Goal: Task Accomplishment & Management: Complete application form

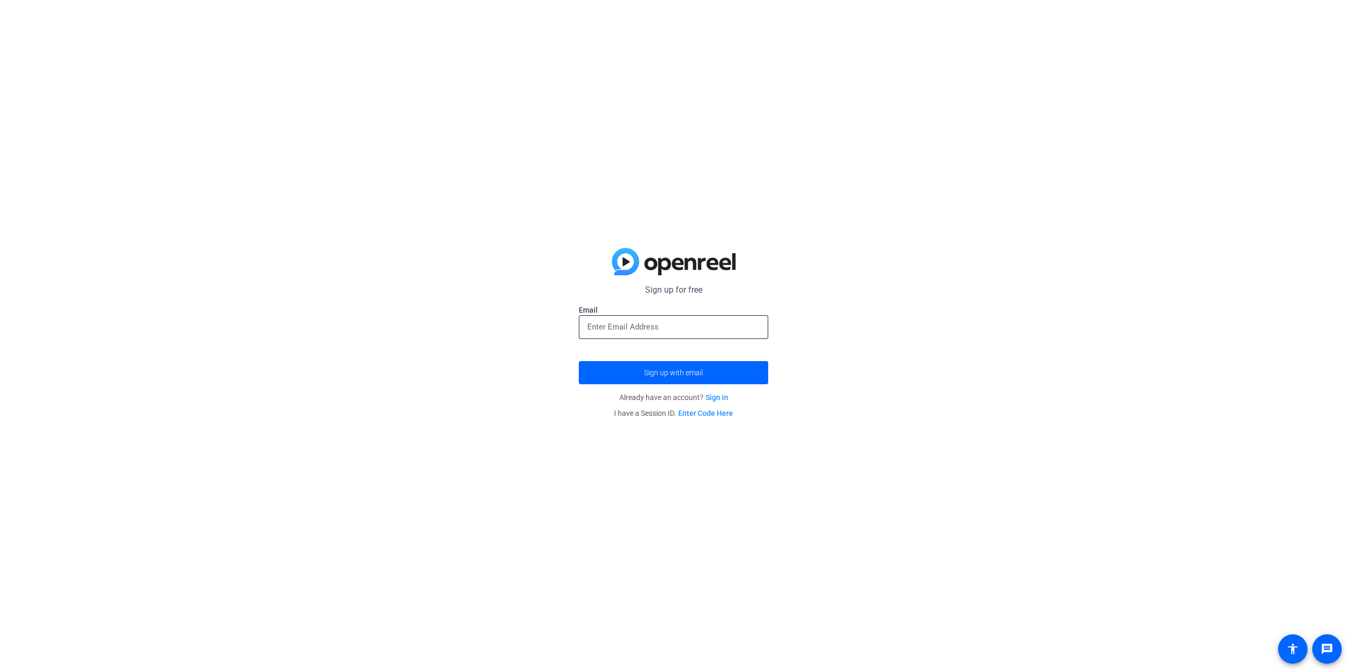
click at [613, 326] on input "email" at bounding box center [673, 326] width 173 height 13
type input "mraposo@collegiumpharma.com"
click at [579, 361] on button "Sign up with email" at bounding box center [673, 372] width 189 height 23
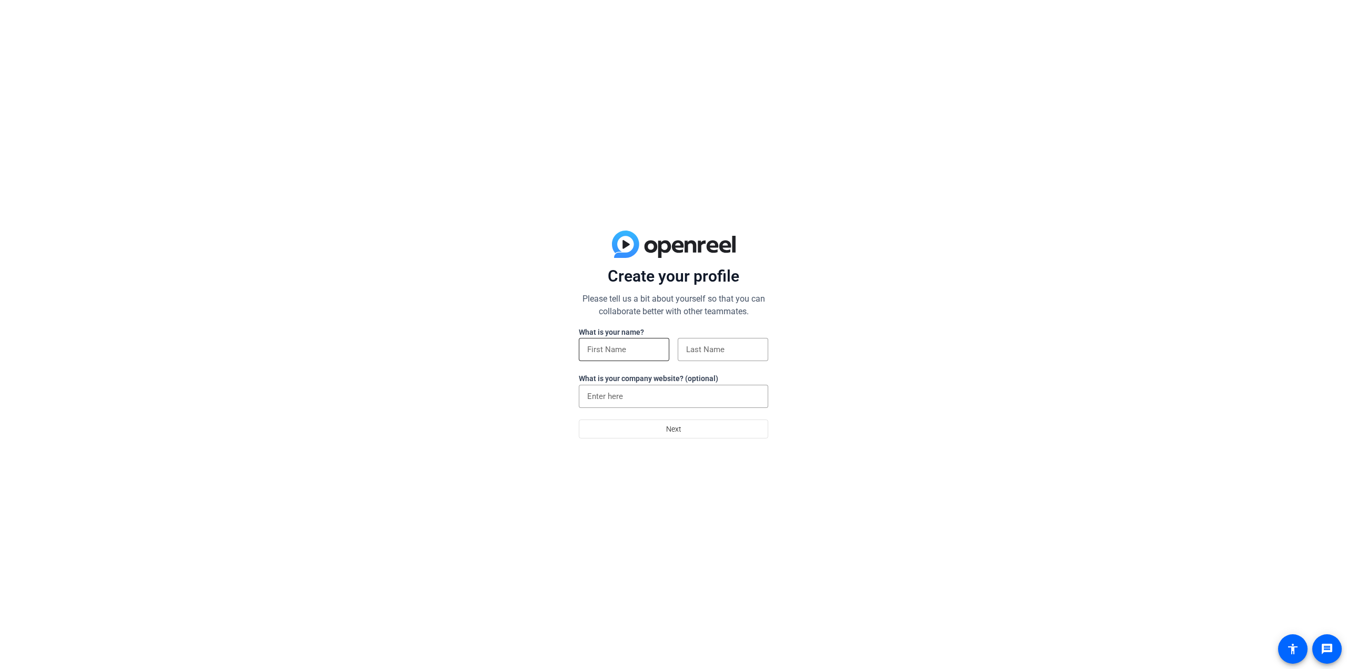
click at [621, 355] on input at bounding box center [624, 349] width 74 height 13
type input "[PERSON_NAME]"
click at [641, 397] on input at bounding box center [673, 396] width 173 height 13
type input "[DOMAIN_NAME]"
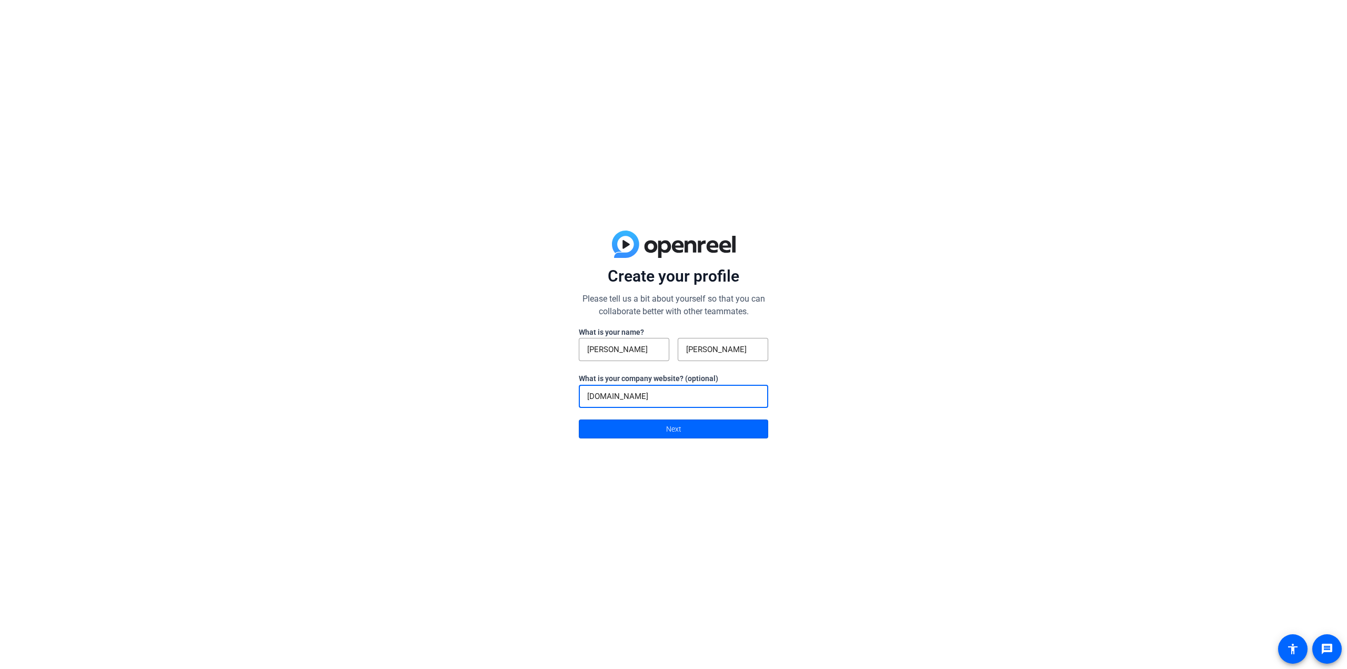
click button "Next" at bounding box center [673, 428] width 189 height 19
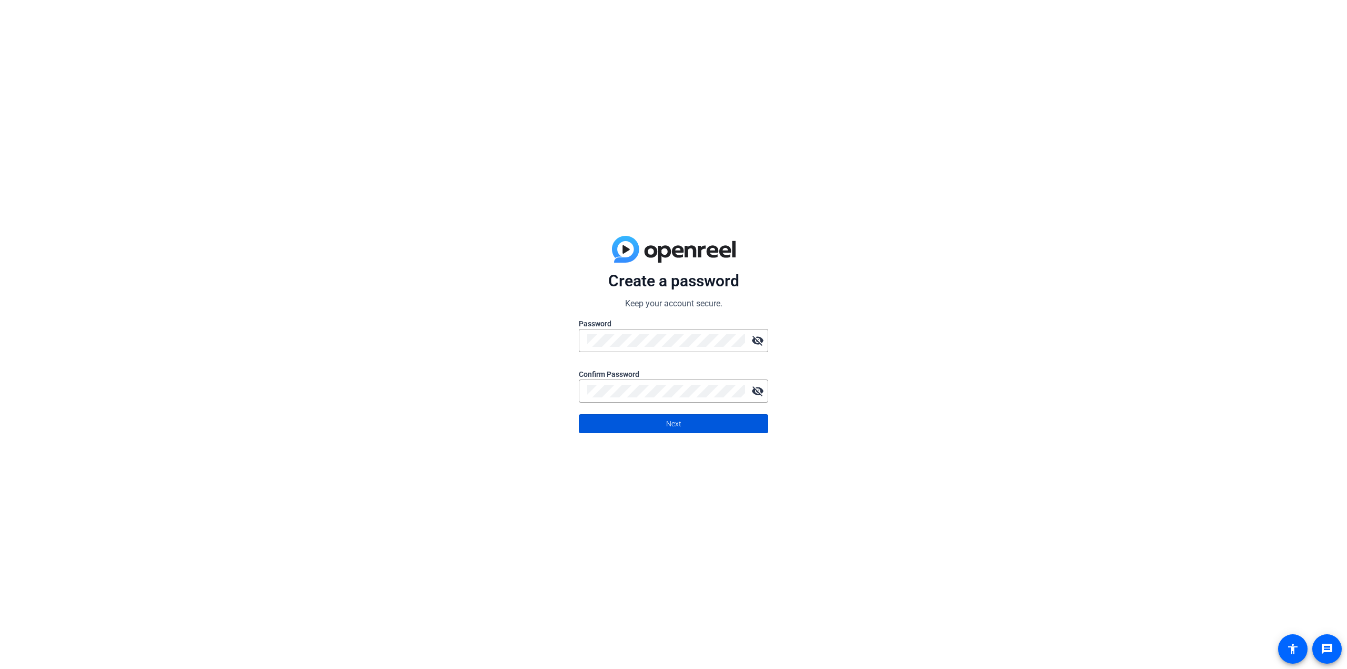
click at [688, 422] on span at bounding box center [673, 423] width 188 height 25
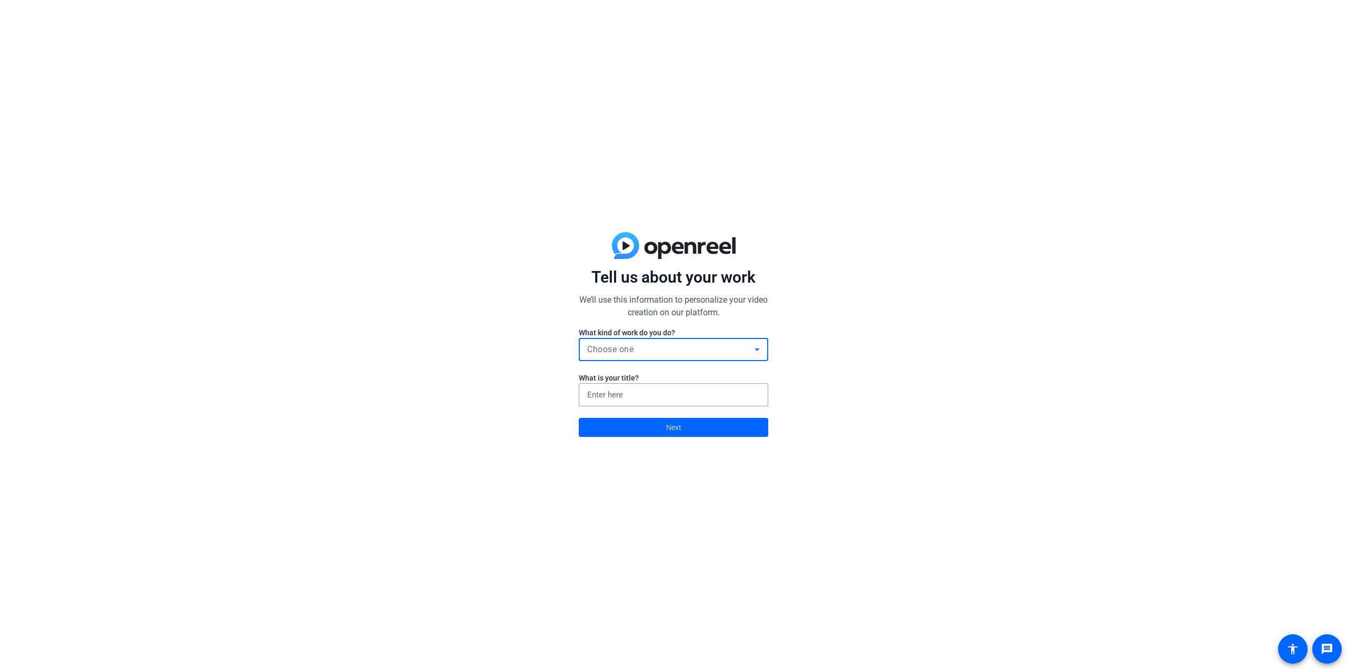
click at [645, 347] on div "Choose one" at bounding box center [670, 349] width 167 height 13
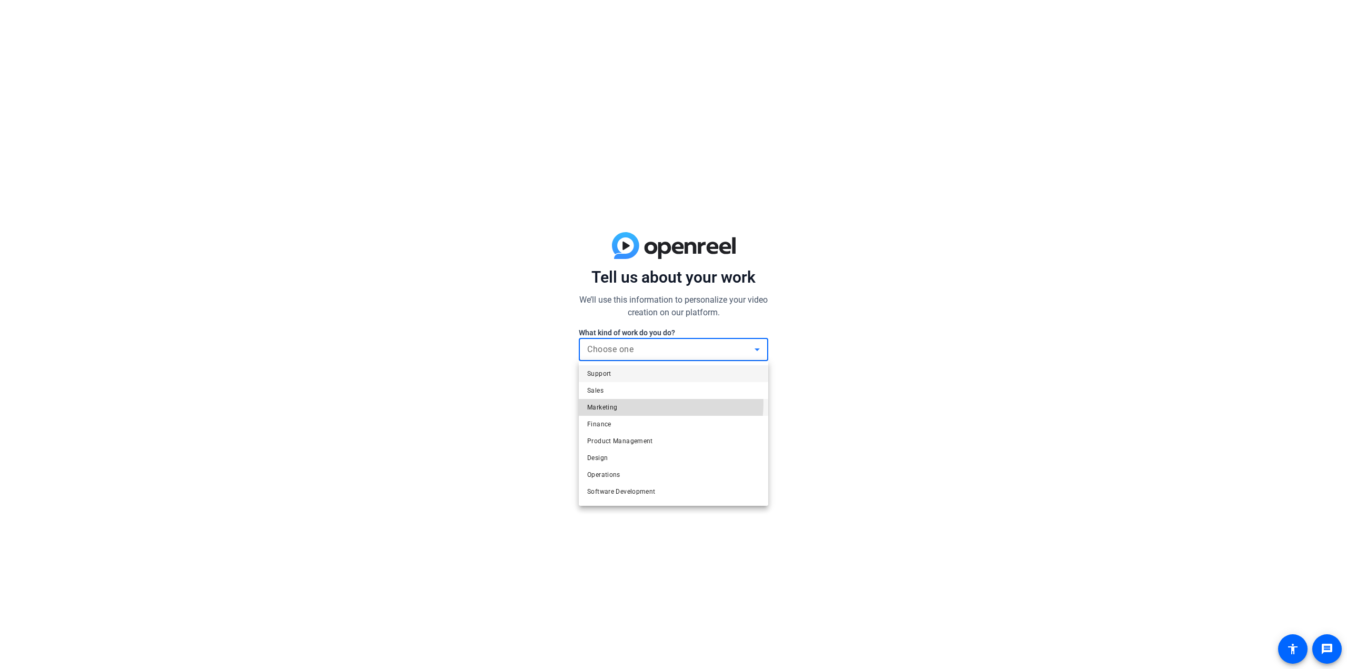
click at [635, 402] on mat-option "Marketing" at bounding box center [673, 407] width 189 height 17
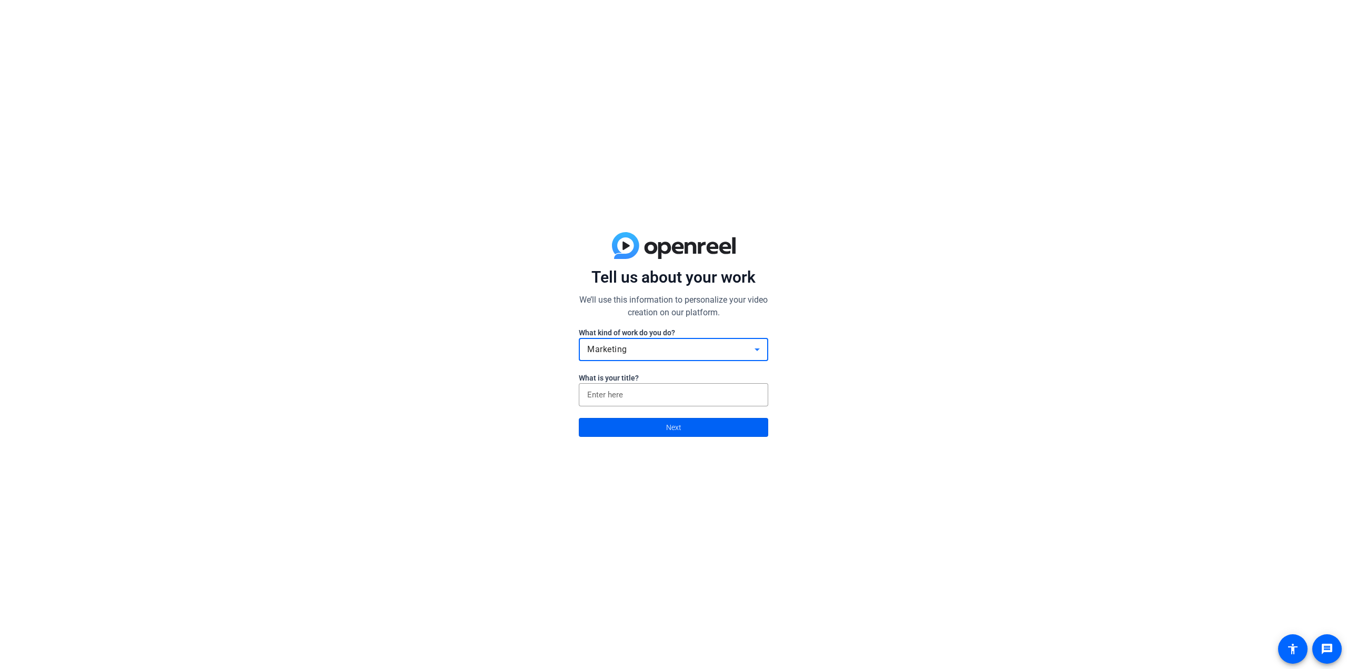
click at [643, 427] on span at bounding box center [673, 426] width 188 height 25
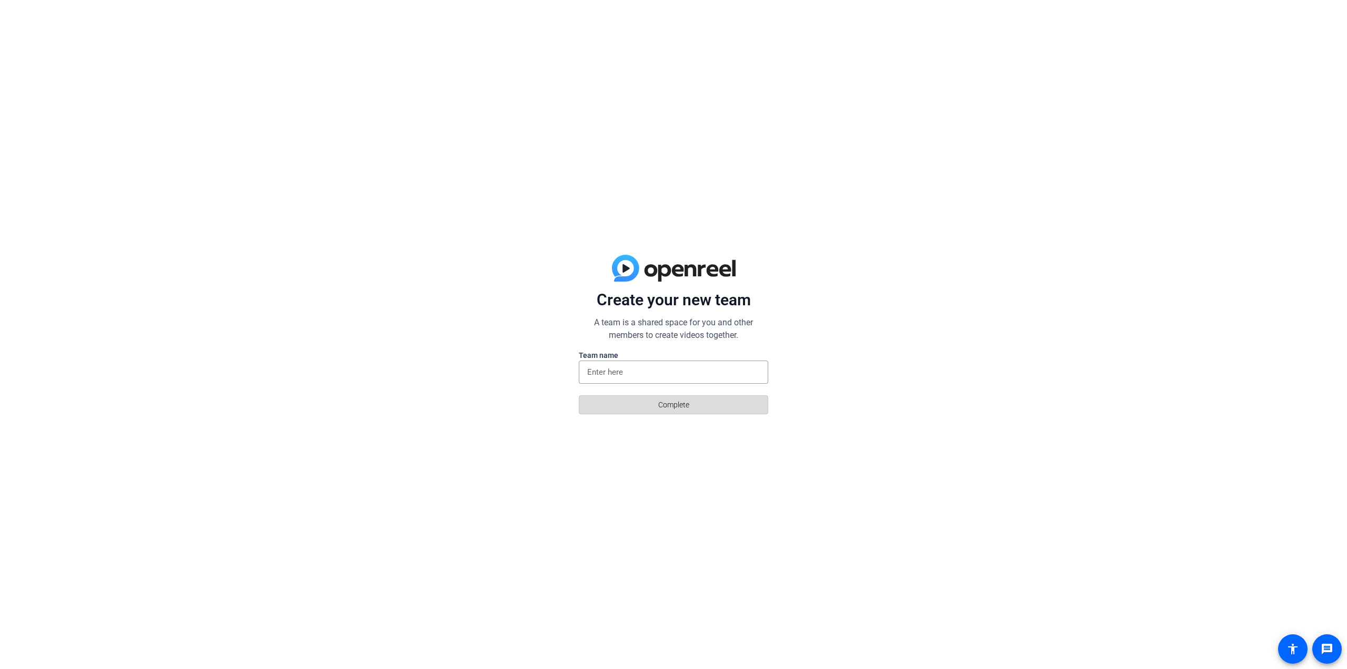
click at [646, 407] on span at bounding box center [673, 404] width 188 height 25
click at [624, 373] on input at bounding box center [673, 372] width 173 height 13
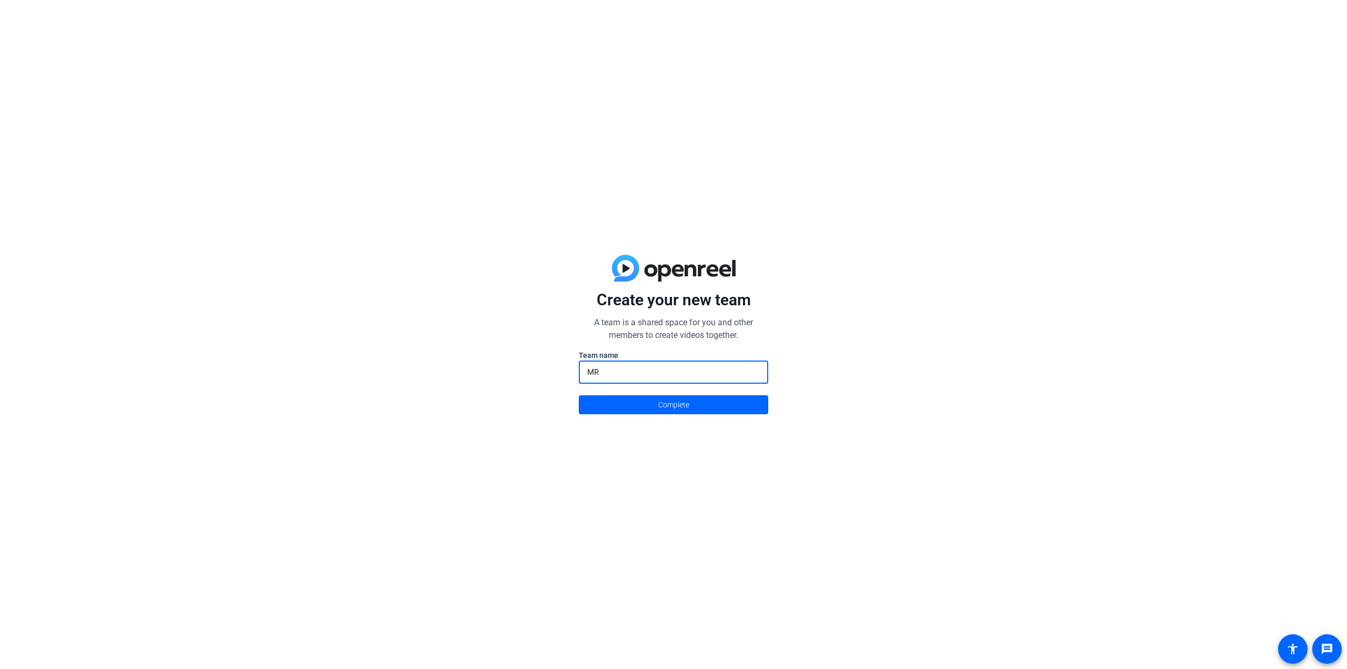
type input "MR"
click at [579, 395] on button "Complete" at bounding box center [673, 404] width 189 height 19
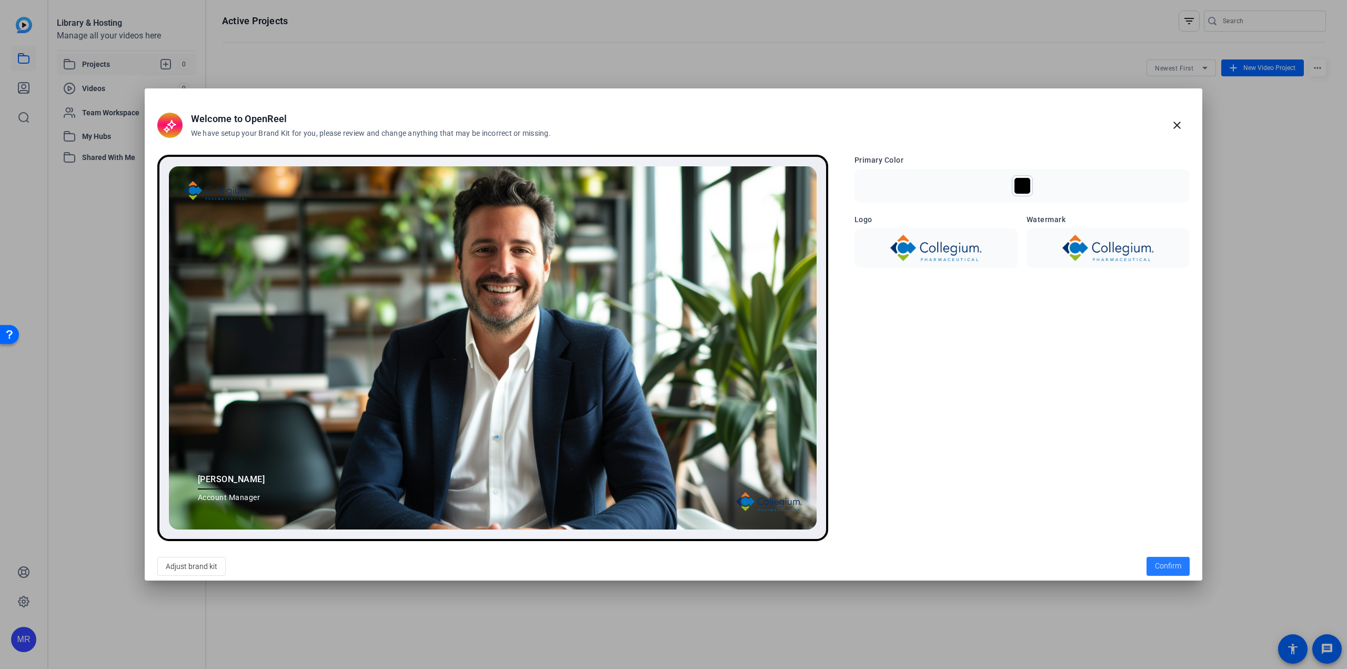
click at [1170, 561] on span "Confirm" at bounding box center [1168, 565] width 26 height 11
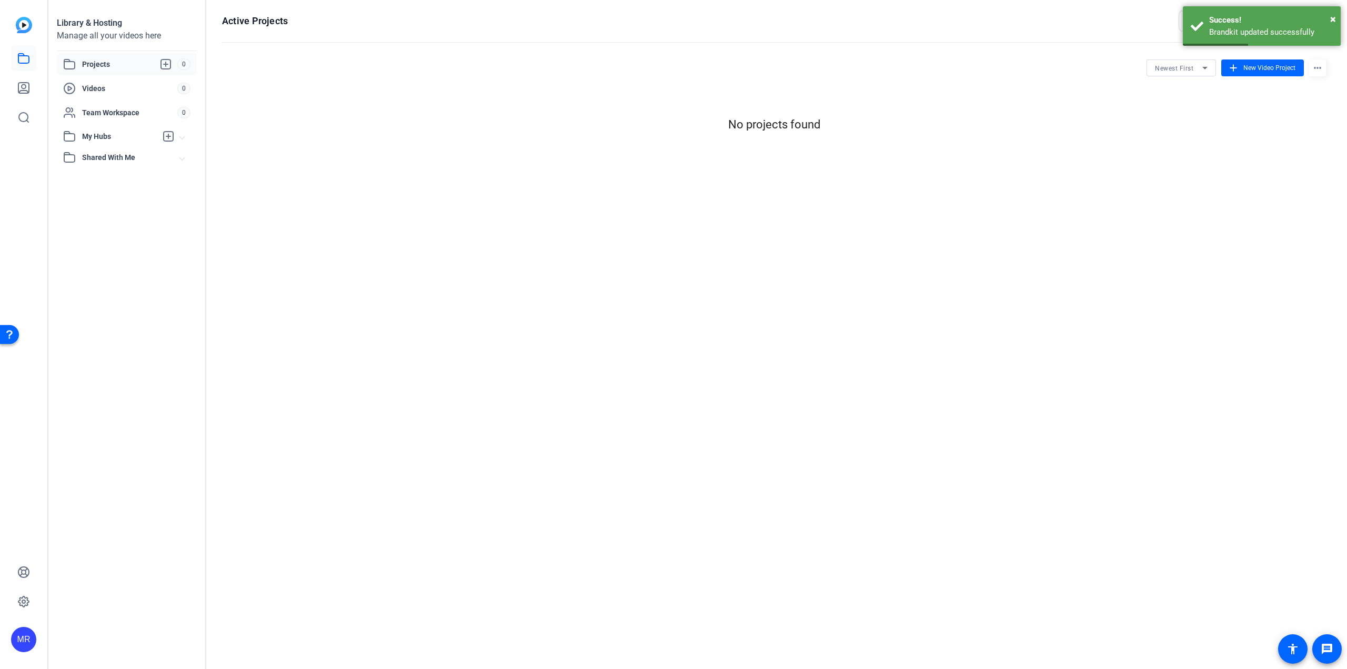
click at [663, 223] on div "Active Projects filter_list Newest First add New Video Project more_horiz No pr…" at bounding box center [773, 334] width 1135 height 669
